Goal: Task Accomplishment & Management: Manage account settings

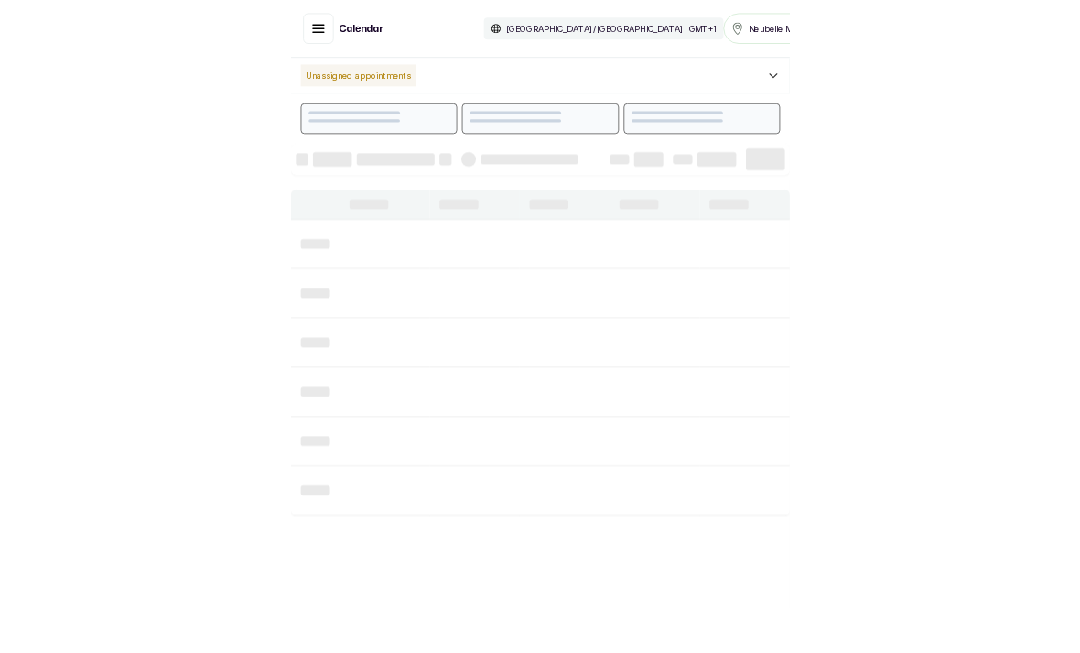
scroll to position [616, 0]
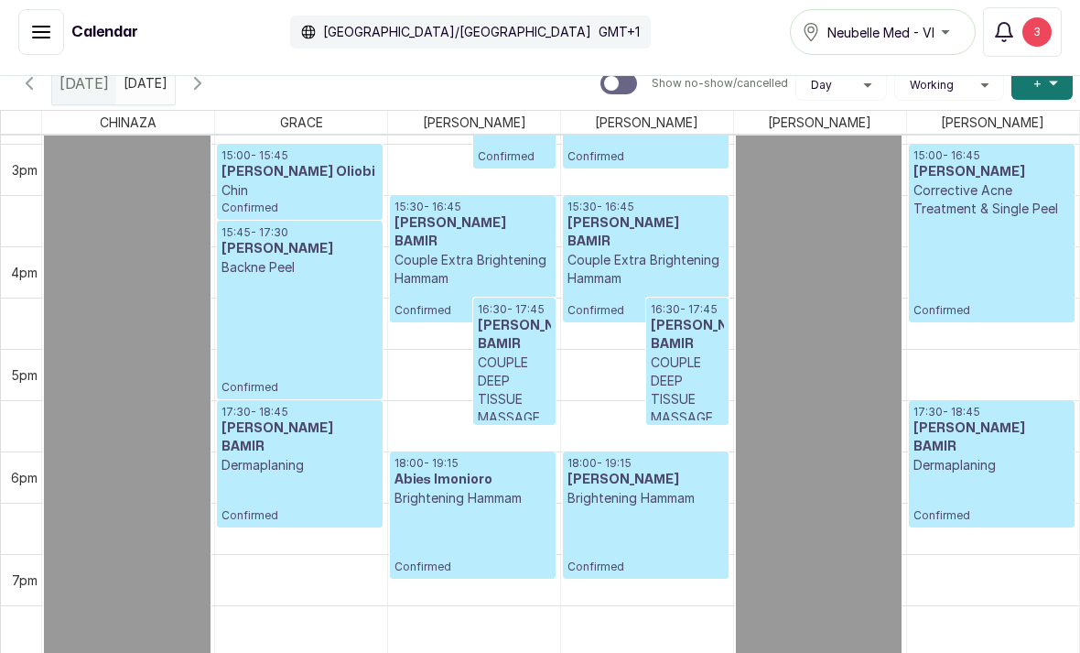
scroll to position [1562, 0]
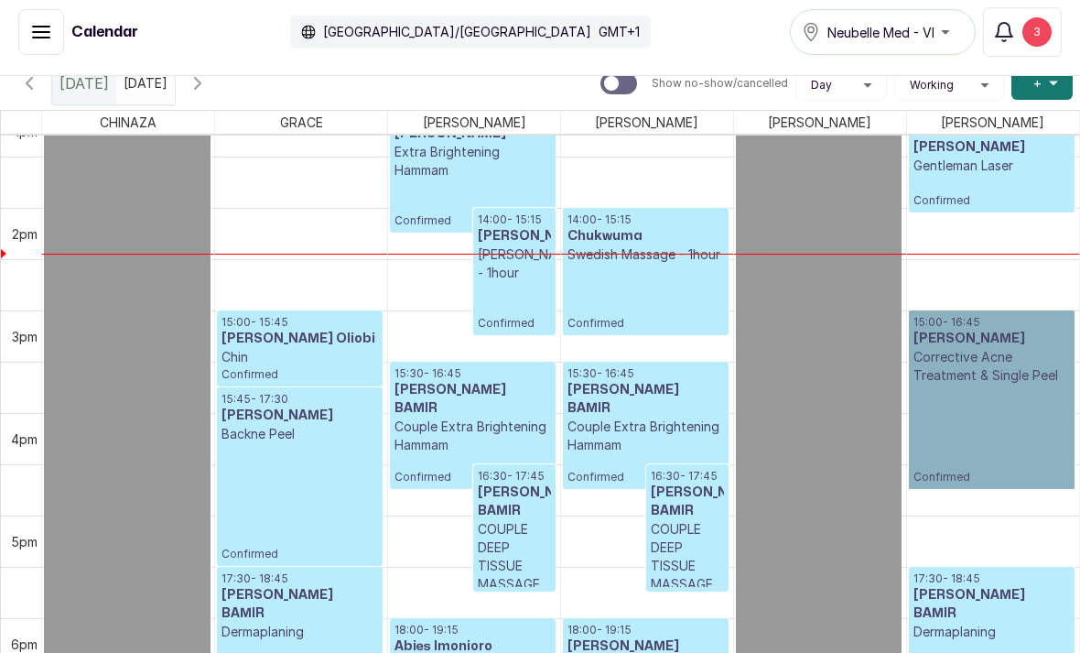
click at [1041, 406] on link "15:00 - 16:45 Okeke Zika Corrective Acne Treatment & Single Peel Confirmed" at bounding box center [992, 399] width 167 height 178
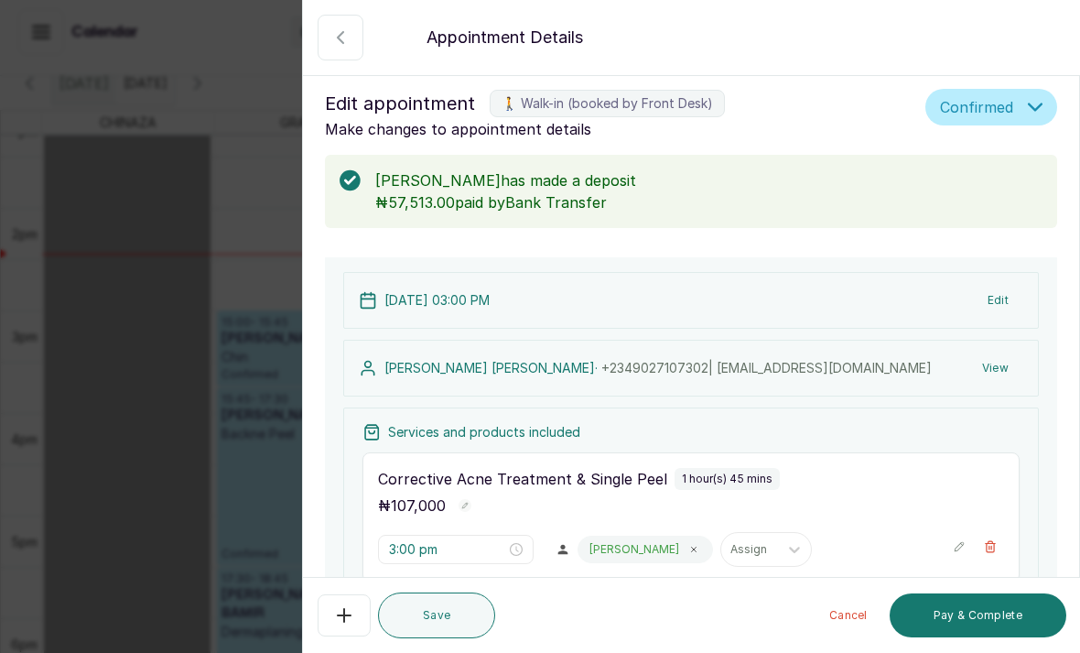
click at [343, 34] on icon "button" at bounding box center [340, 38] width 22 height 22
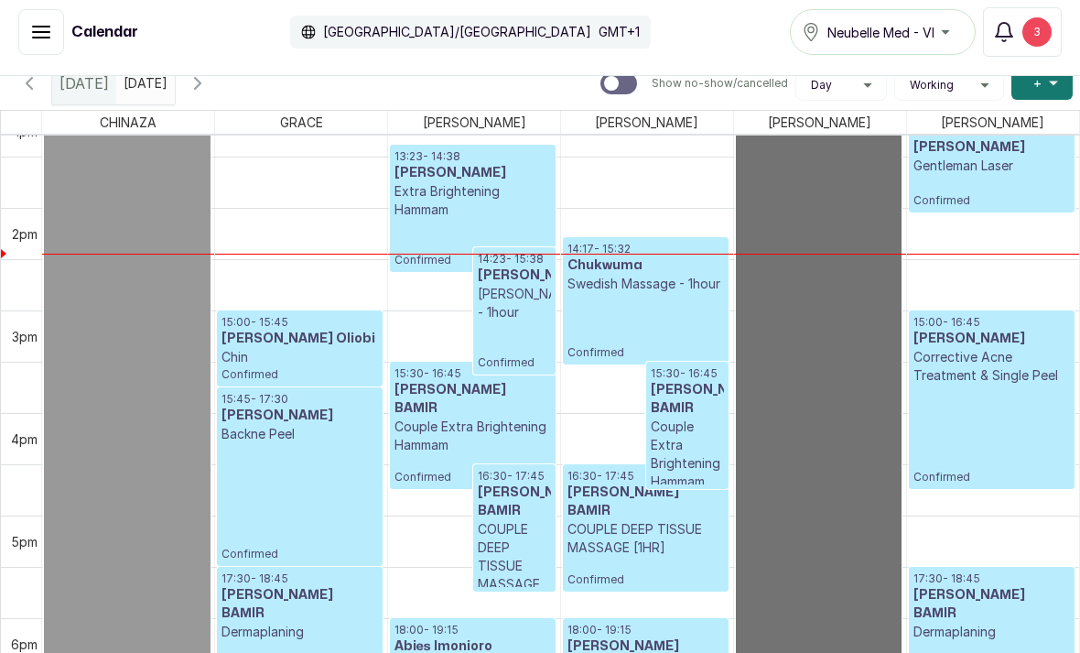
click at [738, 264] on link "12:00 - 20:00 SARAH S OFF WORK SCHEDULE" at bounding box center [819, 412] width 166 height 819
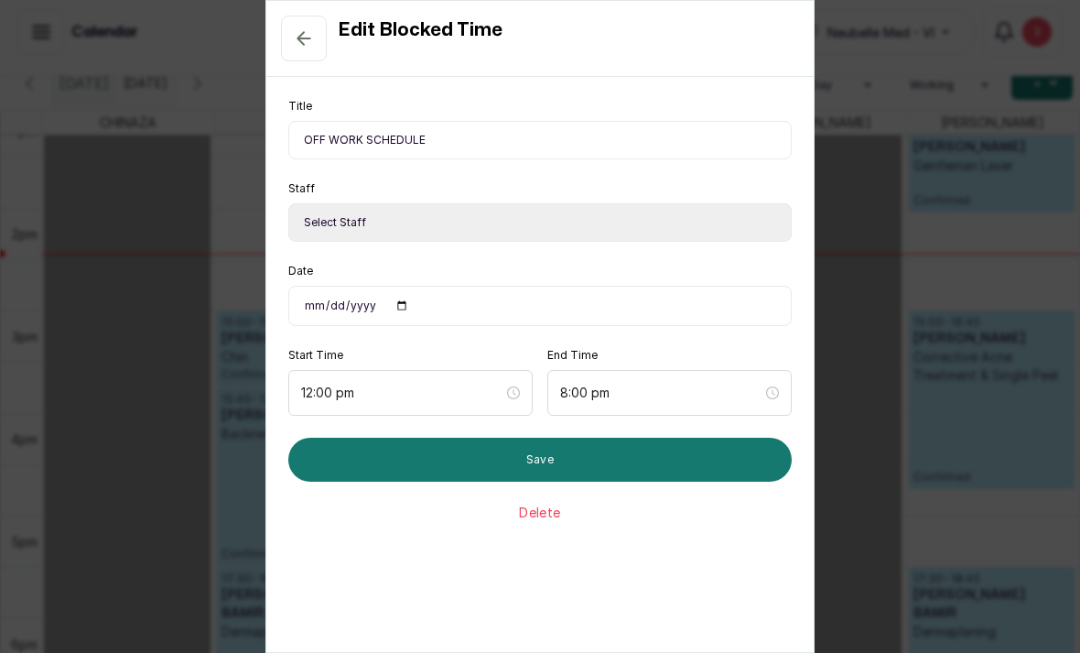
select select "7d9a89a2-aaf5-47a7-801d-4bb651f44a4d"
click at [308, 45] on icon "button" at bounding box center [304, 38] width 22 height 22
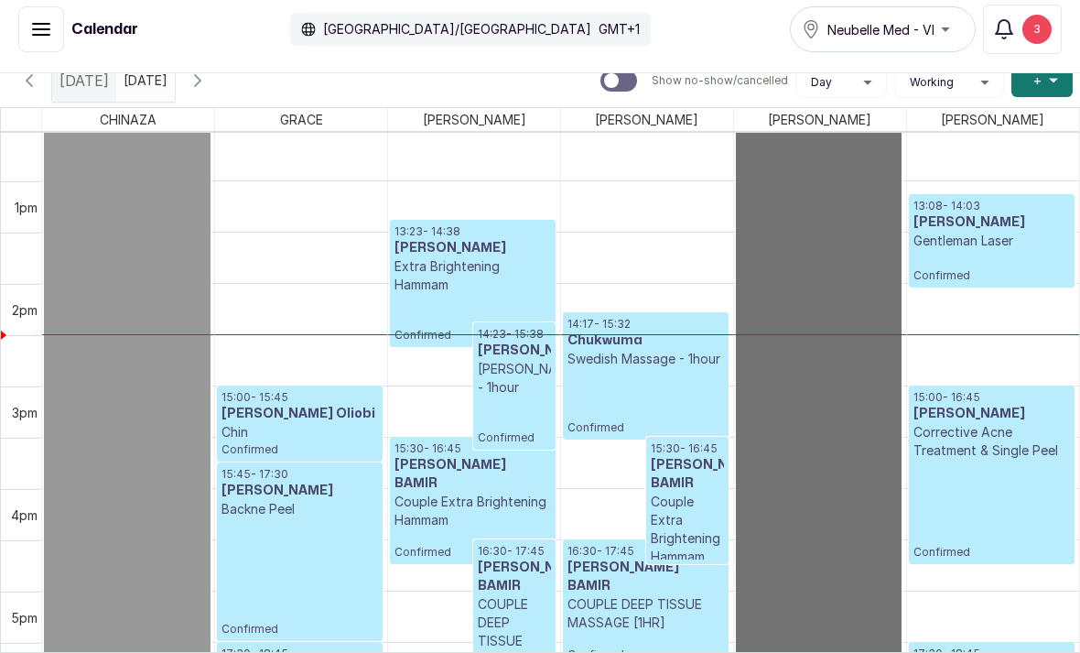
scroll to position [1285, 0]
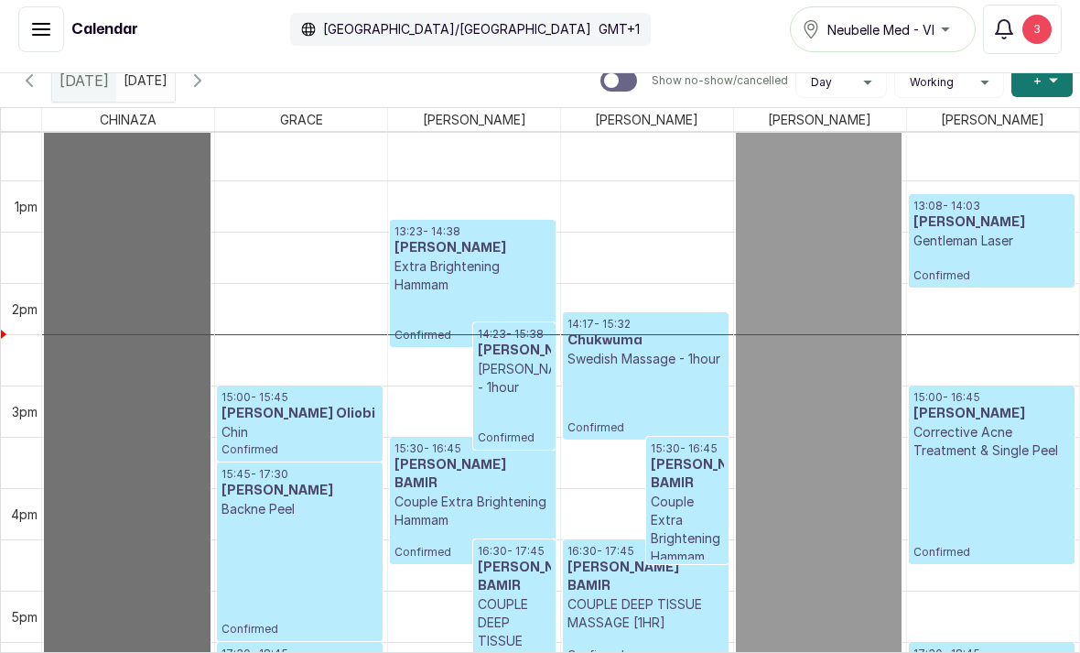
click at [145, 232] on link "12:00 - 20:00 CHINAZA C OFF WORK SCHEDULE" at bounding box center [127, 487] width 167 height 819
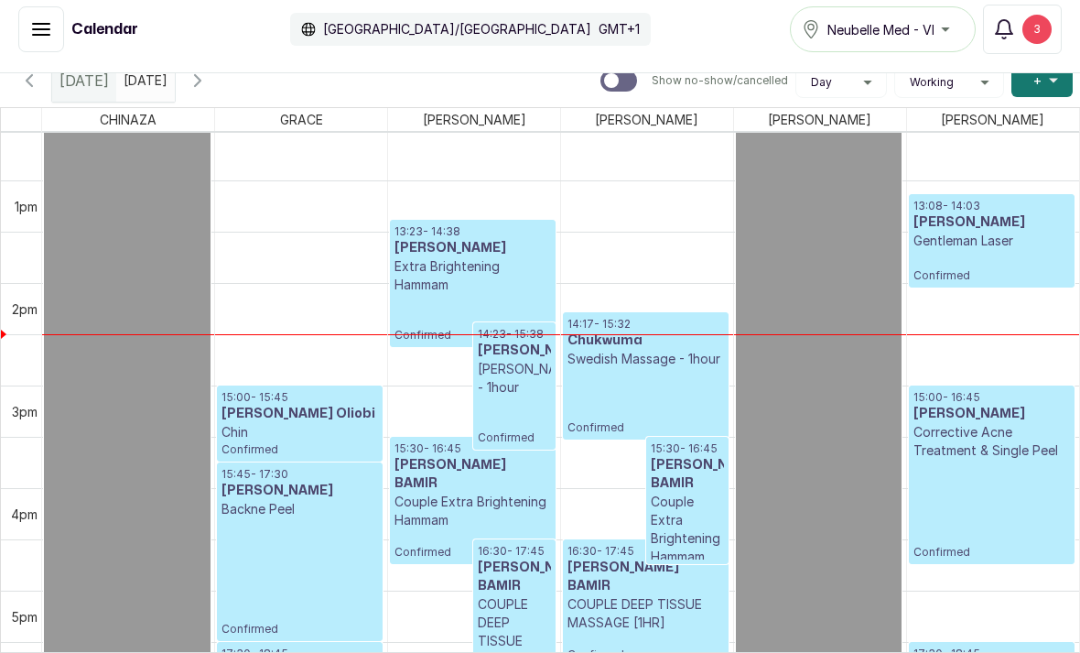
select select "6c28fefe-6869-4082-b392-ecb9f44494ca"
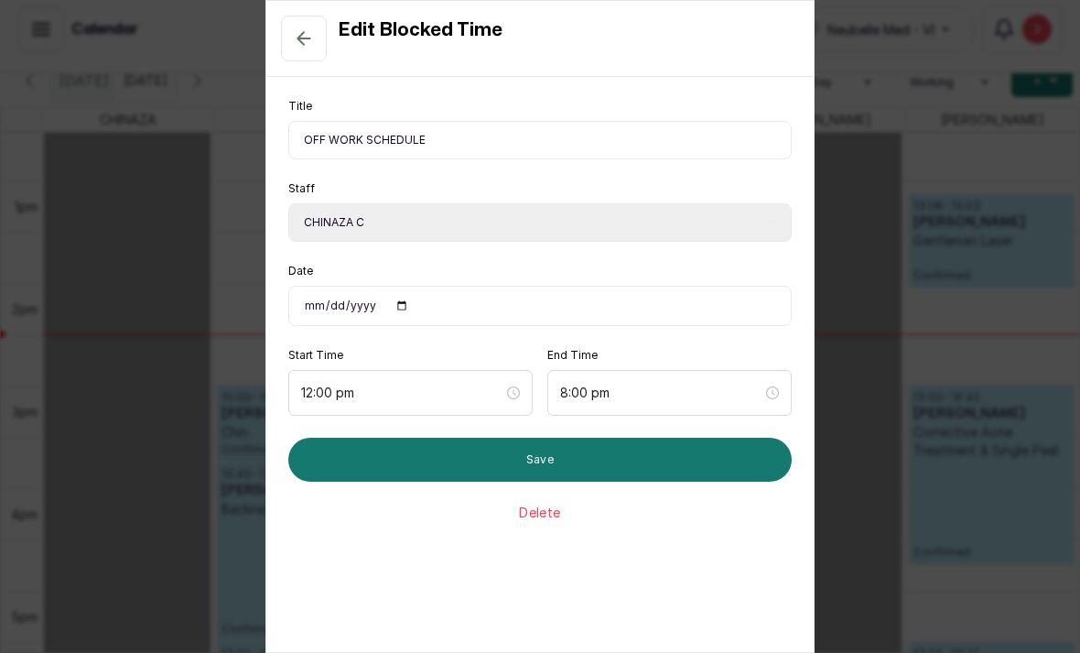
click at [303, 47] on icon "button" at bounding box center [304, 38] width 22 height 22
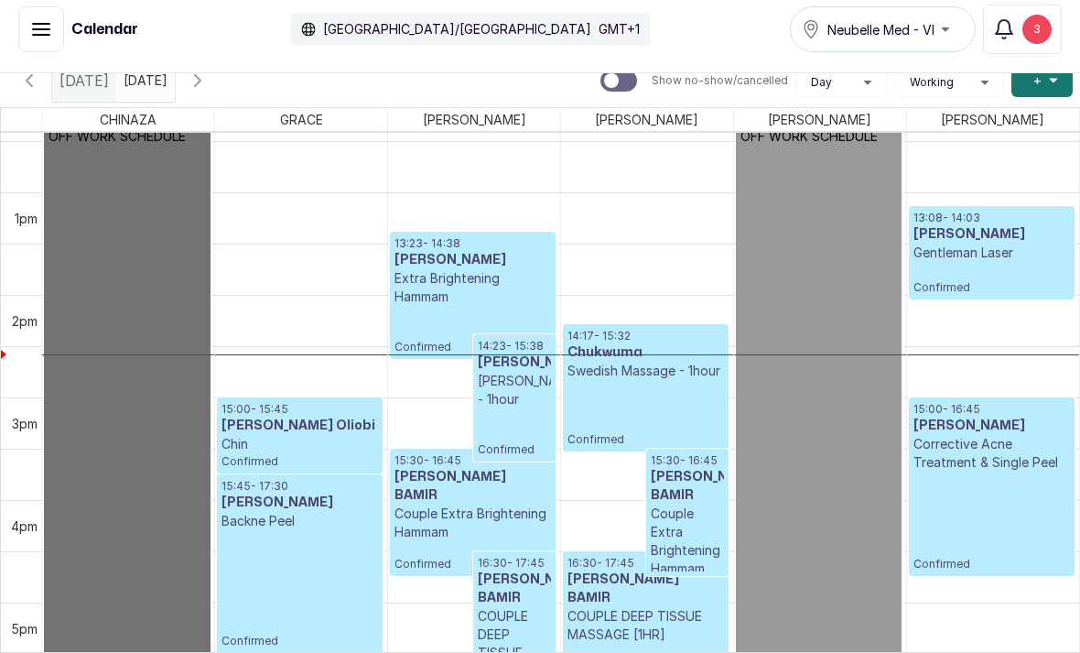
scroll to position [1279, 0]
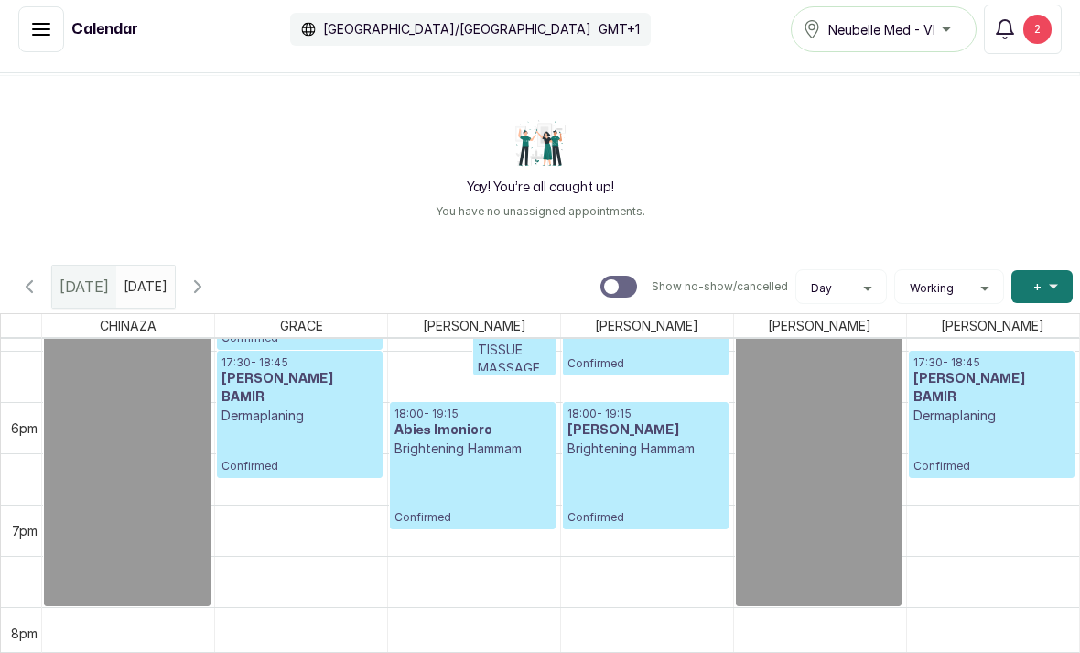
scroll to position [1782, 0]
